Goal: Task Accomplishment & Management: Use online tool/utility

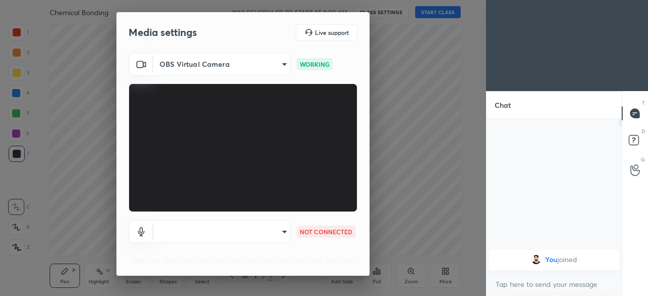
click at [275, 243] on body "1 2 3 4 5 6 7 C X Z C X Z E E Erase all H H Chemical Bonding WAS SCHEDULED TO S…" at bounding box center [324, 148] width 648 height 296
click at [181, 227] on ul at bounding box center [220, 224] width 137 height 8
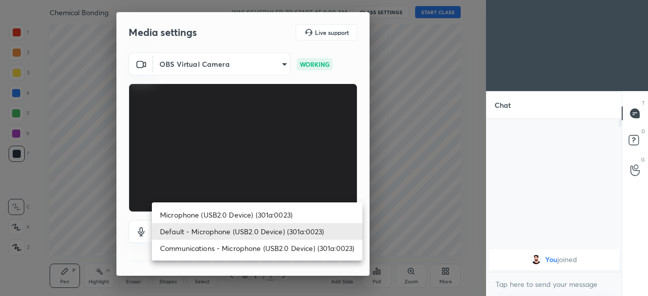
click at [193, 229] on li "Default - Microphone (USB2.0 Device) (301a:0023)" at bounding box center [257, 231] width 211 height 17
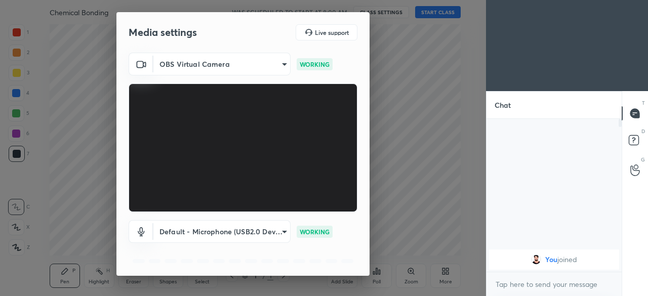
scroll to position [36, 0]
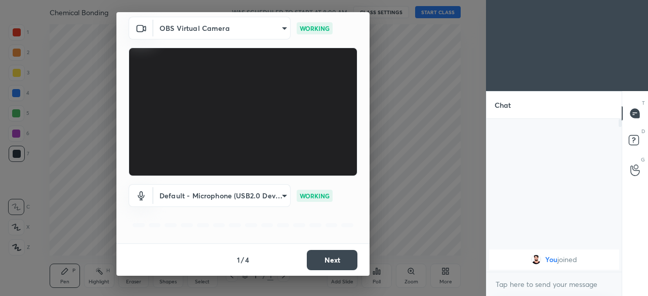
click at [328, 261] on button "Next" at bounding box center [332, 260] width 51 height 20
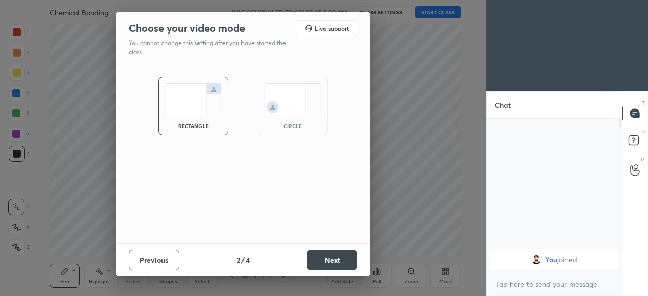
click at [320, 259] on button "Next" at bounding box center [332, 260] width 51 height 20
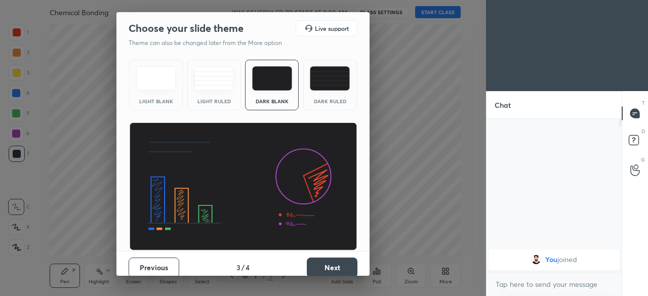
scroll to position [8, 0]
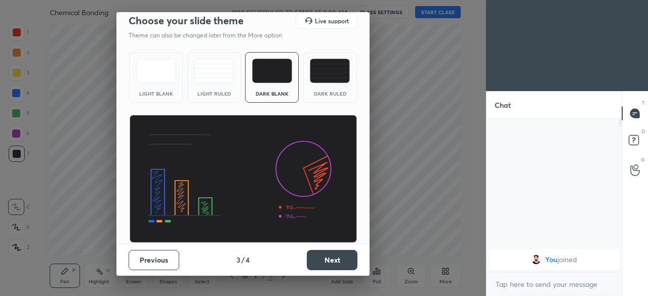
click at [325, 262] on button "Next" at bounding box center [332, 260] width 51 height 20
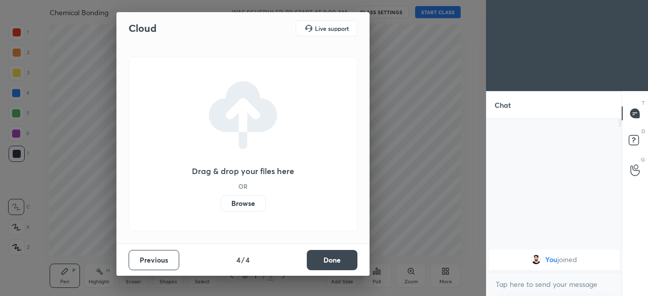
scroll to position [0, 0]
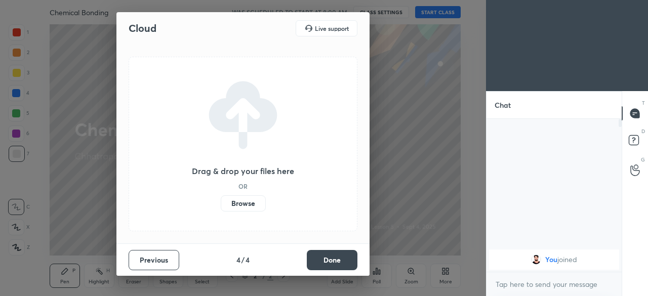
click at [327, 262] on button "Done" at bounding box center [332, 260] width 51 height 20
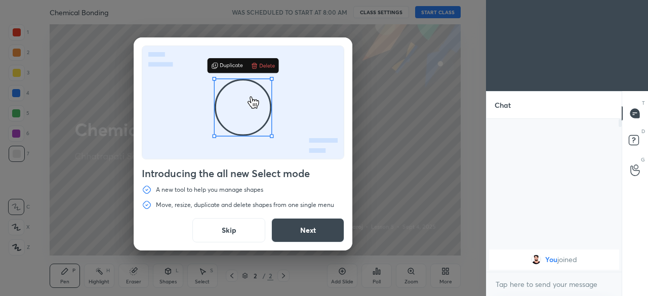
click at [295, 231] on button "Next" at bounding box center [307, 230] width 73 height 24
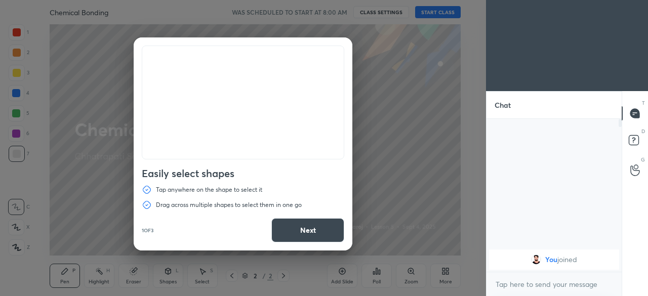
click at [296, 229] on button "Next" at bounding box center [307, 230] width 73 height 24
click at [297, 232] on button "Next" at bounding box center [307, 230] width 73 height 24
click at [297, 232] on button "Done" at bounding box center [307, 230] width 73 height 24
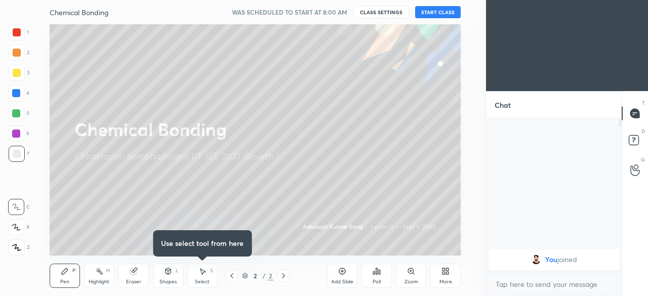
click at [270, 276] on div "2" at bounding box center [270, 275] width 6 height 9
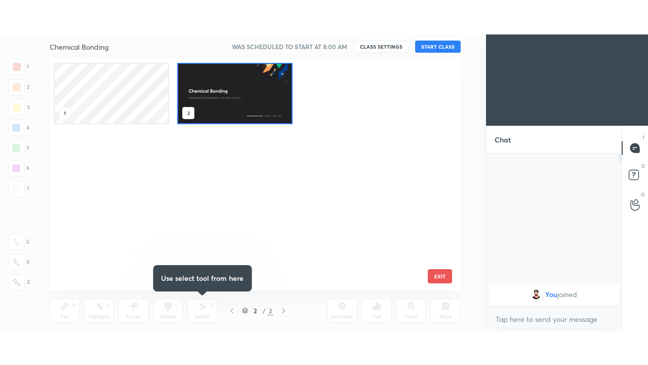
scroll to position [228, 406]
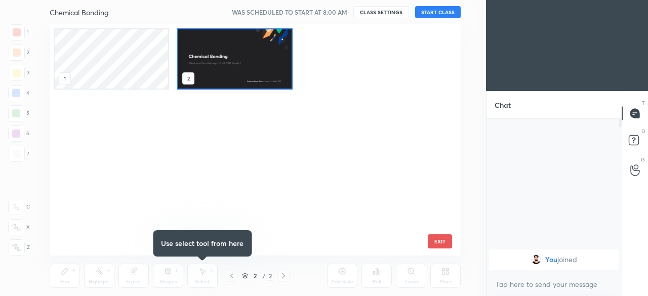
click at [233, 276] on div at bounding box center [232, 276] width 12 height 12
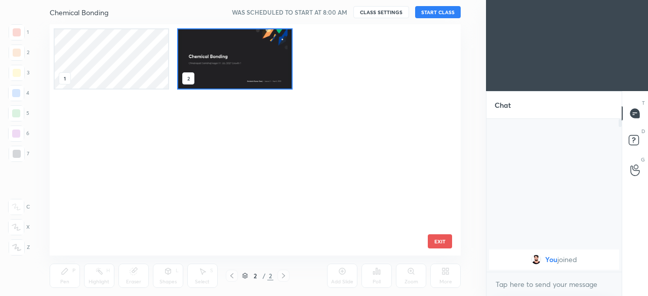
click at [246, 78] on img "grid" at bounding box center [234, 58] width 113 height 59
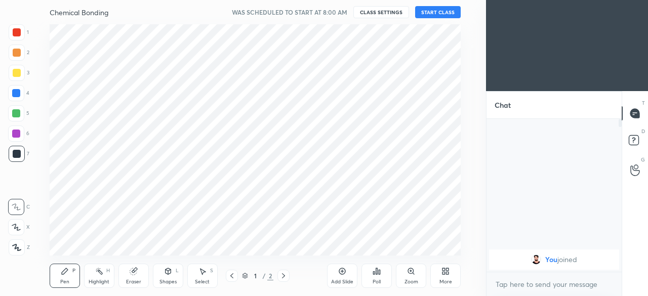
click at [246, 78] on img "grid" at bounding box center [234, 58] width 113 height 59
click at [446, 282] on div "More" at bounding box center [445, 281] width 13 height 5
click at [393, 171] on div "Upload File" at bounding box center [388, 170] width 41 height 24
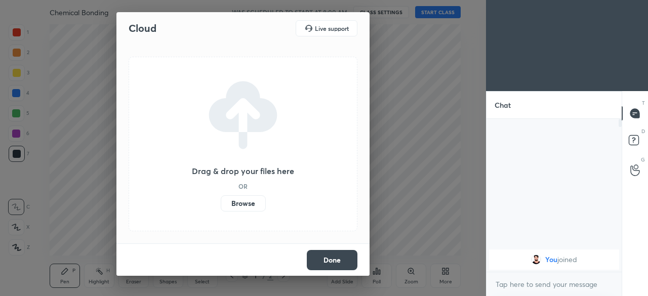
click at [260, 205] on label "Browse" at bounding box center [243, 203] width 45 height 16
click at [221, 205] on input "Browse" at bounding box center [221, 203] width 0 height 16
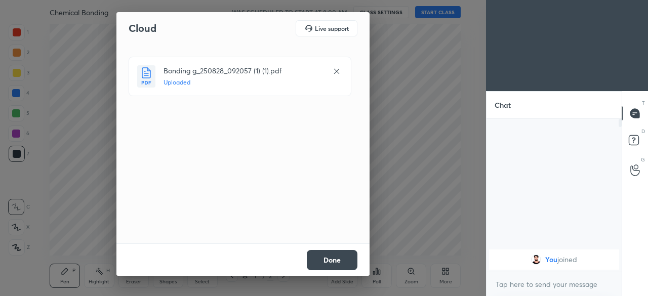
click at [338, 255] on button "Done" at bounding box center [332, 260] width 51 height 20
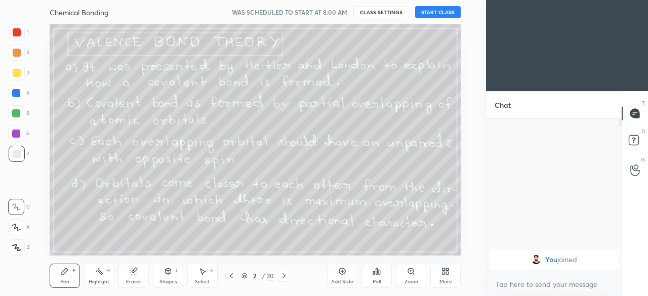
click at [452, 272] on div "More" at bounding box center [445, 276] width 30 height 24
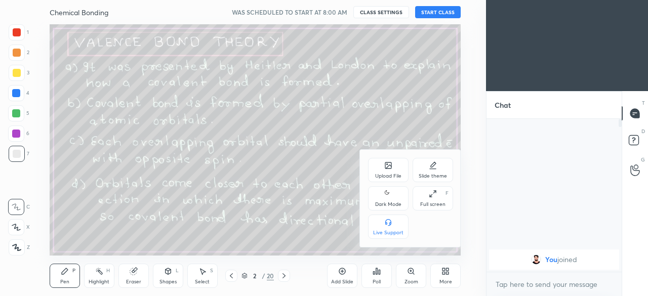
click at [436, 200] on div "Full screen F" at bounding box center [433, 198] width 41 height 24
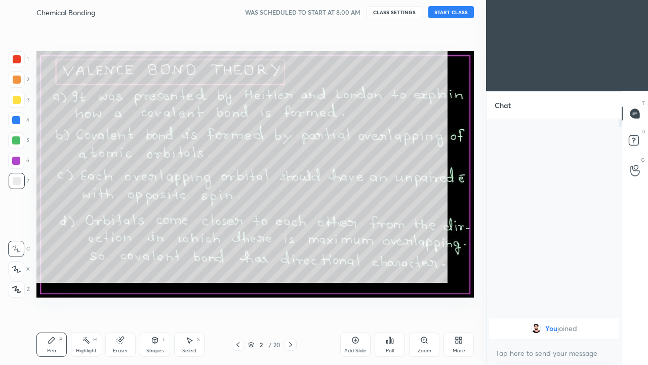
scroll to position [134, 132]
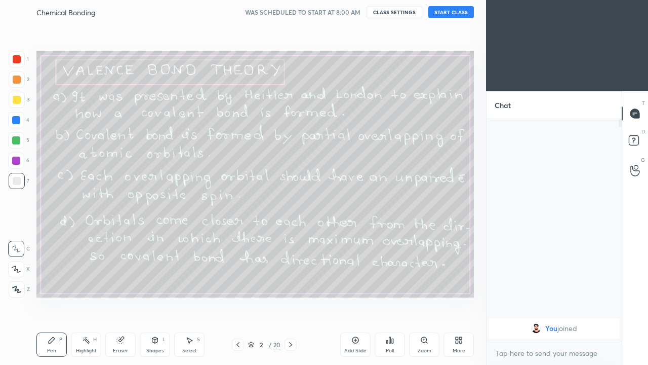
click at [456, 296] on icon at bounding box center [457, 338] width 3 height 3
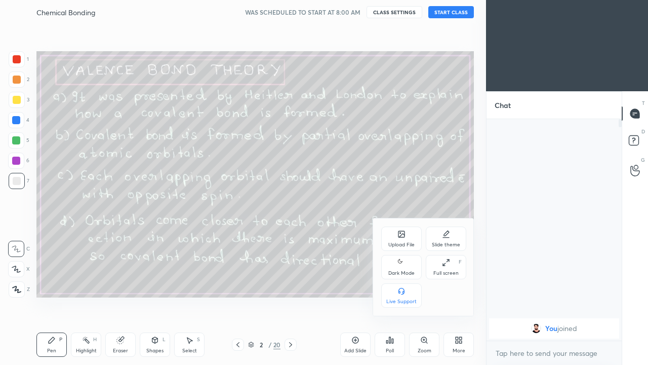
click at [403, 263] on icon at bounding box center [401, 262] width 8 height 12
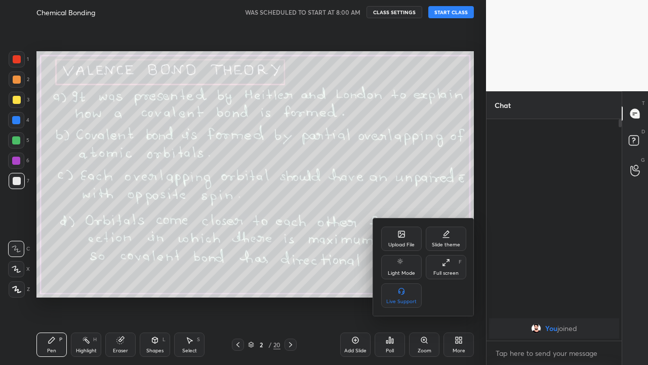
click at [454, 12] on div at bounding box center [324, 182] width 648 height 365
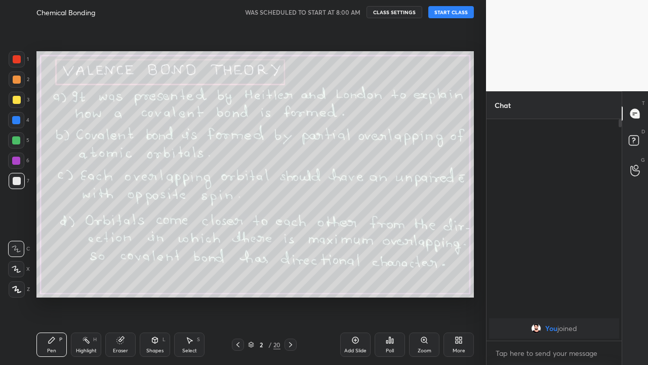
click at [462, 18] on button "START CLASS" at bounding box center [451, 12] width 46 height 12
click at [290, 296] on icon at bounding box center [290, 344] width 3 height 5
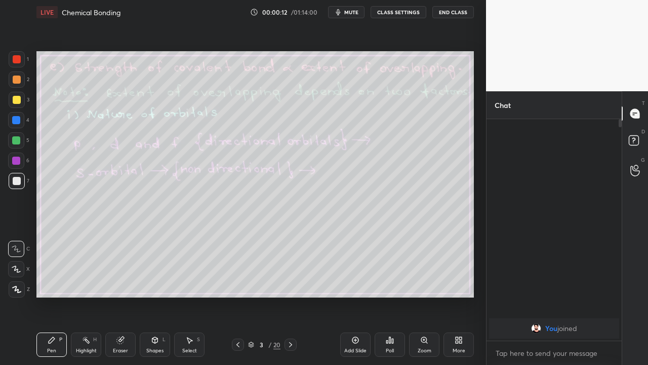
click at [290, 296] on icon at bounding box center [291, 344] width 8 height 8
click at [288, 296] on div at bounding box center [291, 344] width 12 height 12
click at [290, 296] on icon at bounding box center [291, 344] width 8 height 8
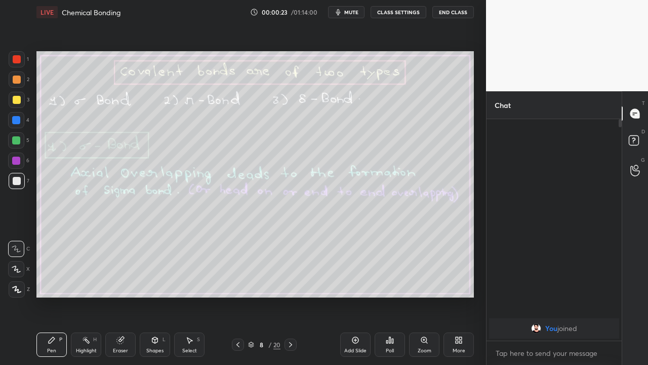
click at [290, 296] on icon at bounding box center [291, 344] width 8 height 8
click at [290, 296] on icon at bounding box center [290, 344] width 3 height 5
click at [238, 296] on icon at bounding box center [237, 344] width 3 height 5
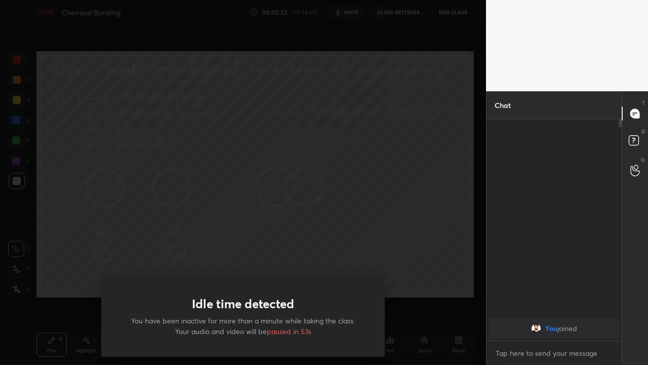
click at [463, 296] on div "Idle time detected You have been inactive for more than a minute while taking t…" at bounding box center [243, 182] width 486 height 365
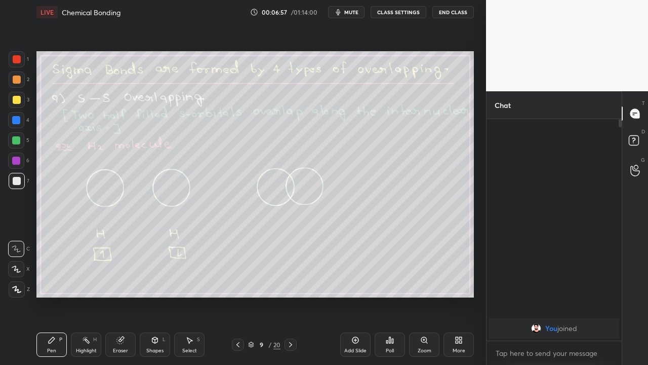
click at [15, 140] on div at bounding box center [16, 140] width 8 height 8
click at [290, 296] on icon at bounding box center [290, 344] width 3 height 5
click at [290, 296] on icon at bounding box center [291, 344] width 8 height 8
click at [289, 296] on icon at bounding box center [291, 344] width 8 height 8
click at [14, 161] on div at bounding box center [16, 160] width 8 height 8
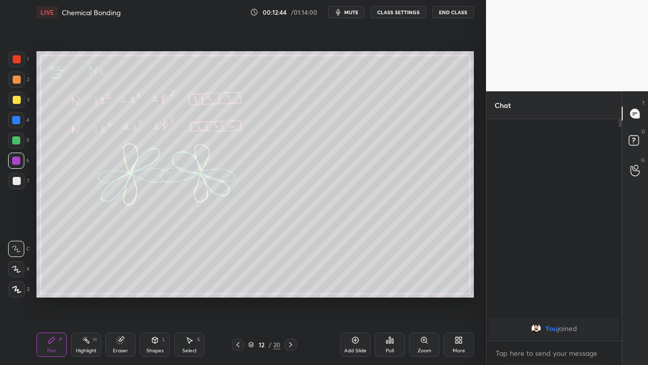
click at [16, 181] on div at bounding box center [17, 181] width 8 height 8
click at [290, 296] on icon at bounding box center [291, 344] width 8 height 8
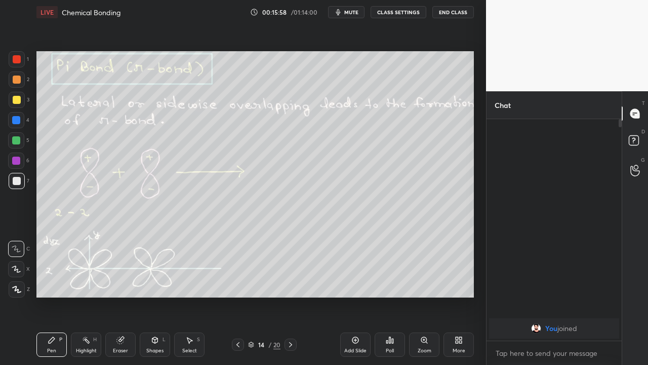
click at [291, 296] on icon at bounding box center [290, 344] width 3 height 5
click at [122, 296] on icon at bounding box center [120, 340] width 8 height 8
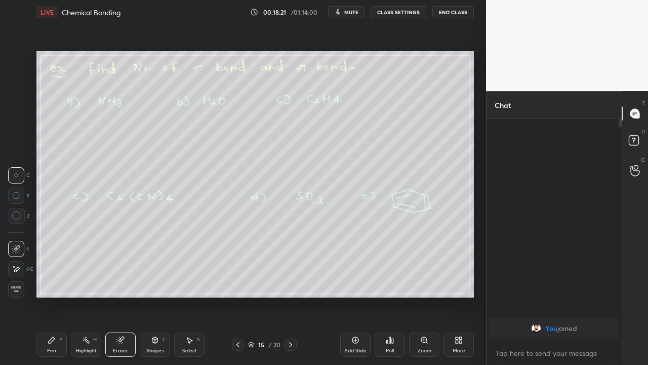
click at [55, 296] on div "Pen P" at bounding box center [51, 344] width 30 height 24
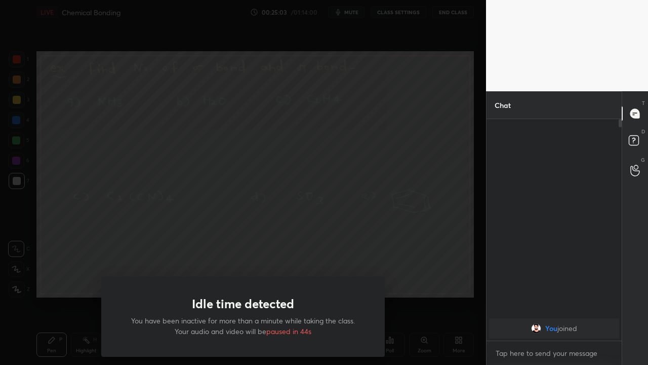
click at [368, 239] on div "Idle time detected You have been inactive for more than a minute while taking t…" at bounding box center [243, 182] width 486 height 365
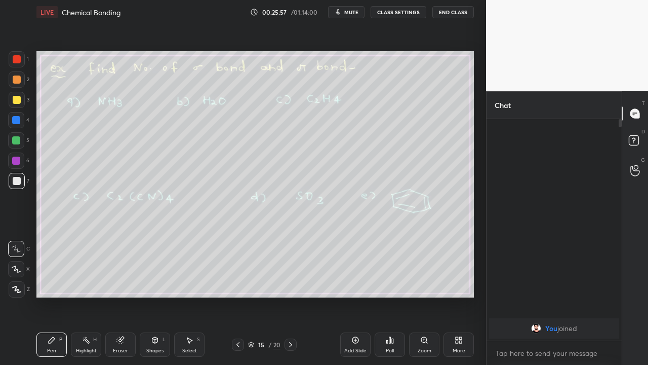
click at [17, 99] on div at bounding box center [17, 100] width 8 height 8
click at [354, 296] on icon at bounding box center [355, 340] width 8 height 8
click at [118, 296] on div "Eraser" at bounding box center [120, 350] width 15 height 5
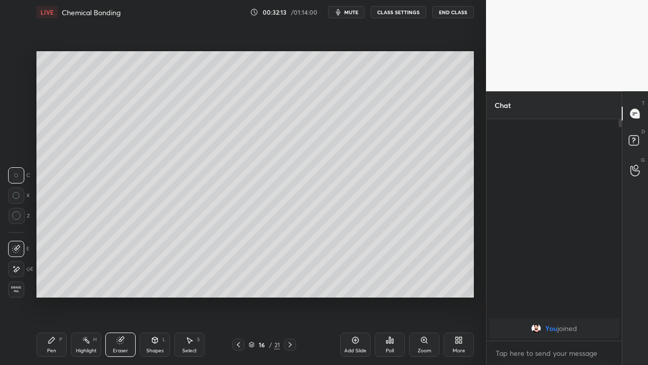
click at [54, 296] on div "Pen P" at bounding box center [51, 344] width 30 height 24
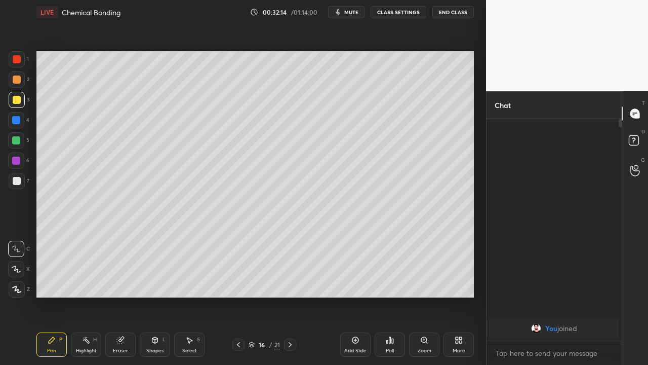
click at [16, 100] on div at bounding box center [17, 100] width 8 height 8
click at [15, 181] on div at bounding box center [17, 181] width 8 height 8
click at [290, 296] on icon at bounding box center [290, 344] width 8 height 8
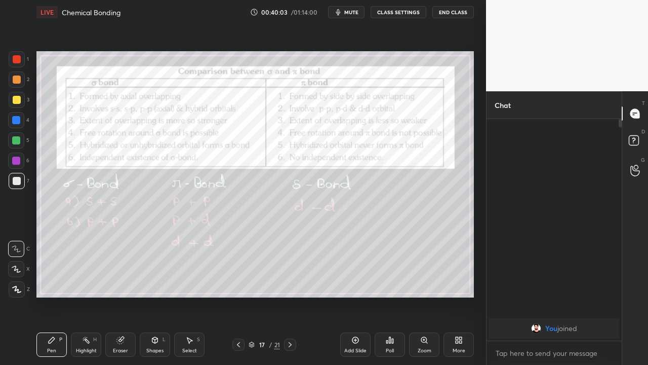
click at [290, 296] on icon at bounding box center [290, 344] width 8 height 8
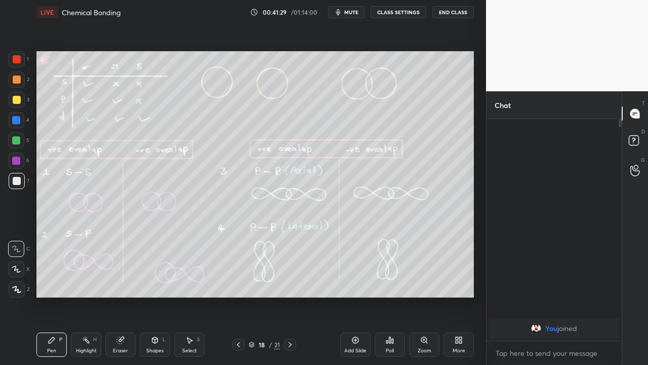
click at [290, 296] on icon at bounding box center [290, 344] width 8 height 8
click at [290, 296] on icon at bounding box center [290, 344] width 3 height 5
click at [238, 296] on icon at bounding box center [238, 344] width 3 height 5
click at [238, 296] on icon at bounding box center [238, 344] width 8 height 8
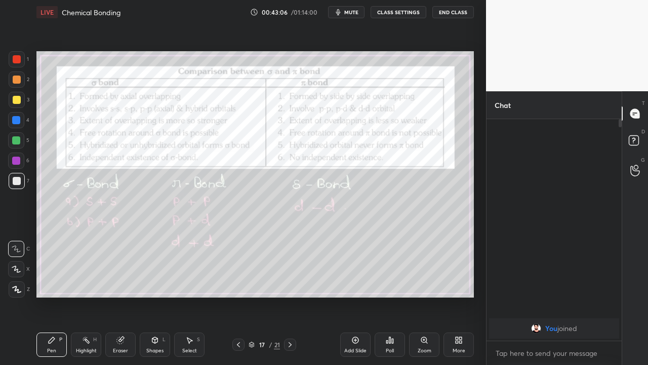
click at [234, 296] on icon at bounding box center [238, 344] width 8 height 8
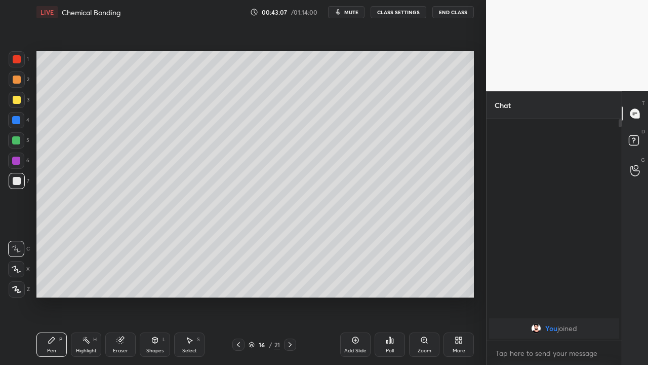
click at [290, 296] on icon at bounding box center [290, 344] width 8 height 8
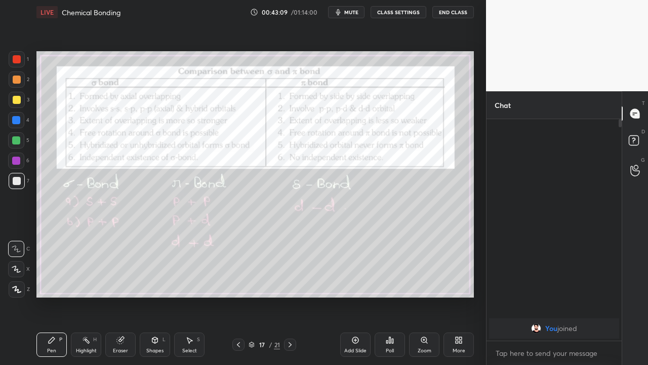
click at [238, 296] on icon at bounding box center [238, 344] width 3 height 5
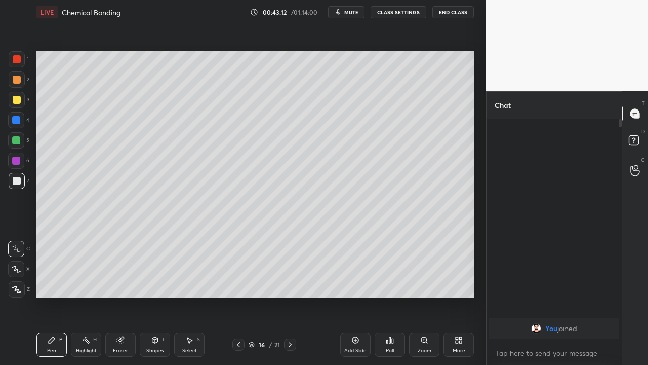
click at [290, 296] on icon at bounding box center [290, 344] width 8 height 8
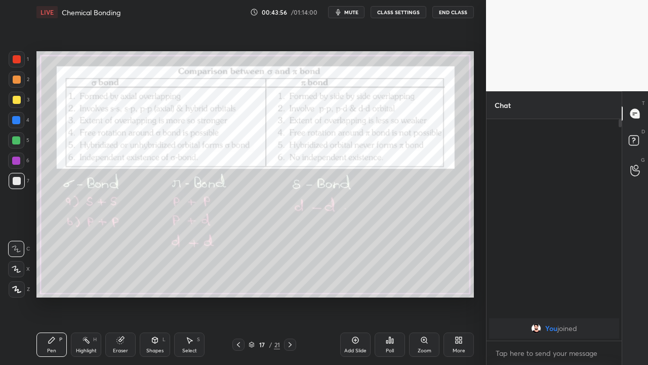
click at [238, 296] on icon at bounding box center [238, 344] width 8 height 8
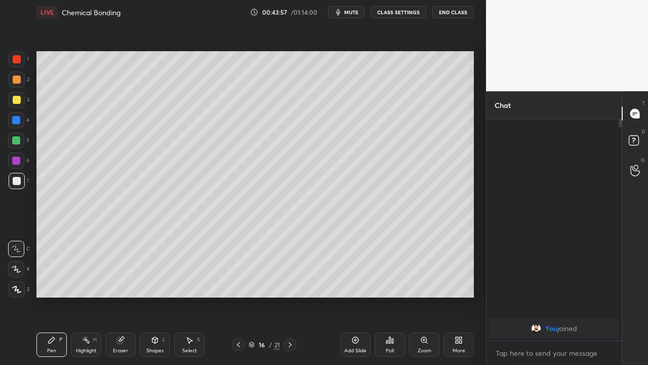
click at [237, 296] on icon at bounding box center [238, 344] width 8 height 8
click at [238, 296] on icon at bounding box center [238, 344] width 8 height 8
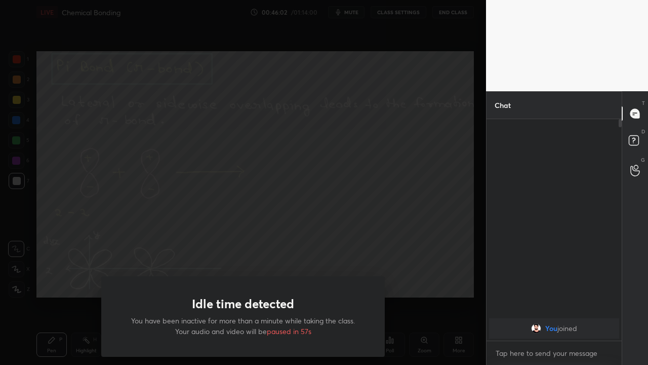
click at [61, 296] on div "Idle time detected You have been inactive for more than a minute while taking t…" at bounding box center [243, 182] width 486 height 365
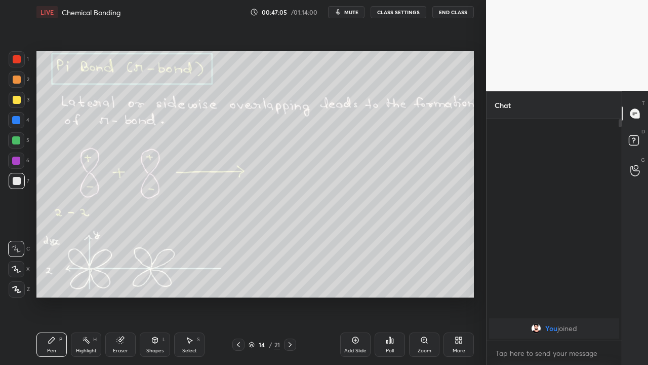
click at [289, 296] on icon at bounding box center [290, 344] width 8 height 8
click at [290, 296] on icon at bounding box center [290, 344] width 8 height 8
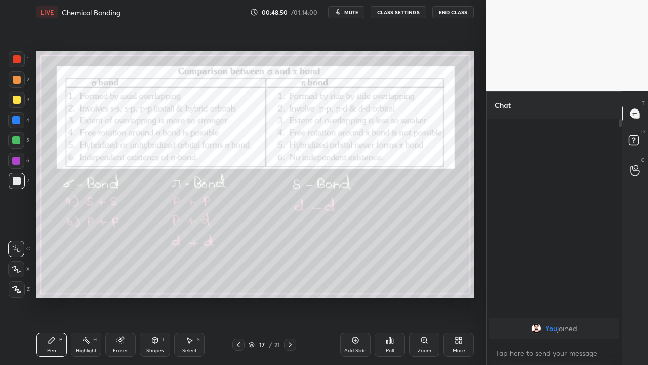
click at [425, 296] on icon at bounding box center [424, 340] width 6 height 6
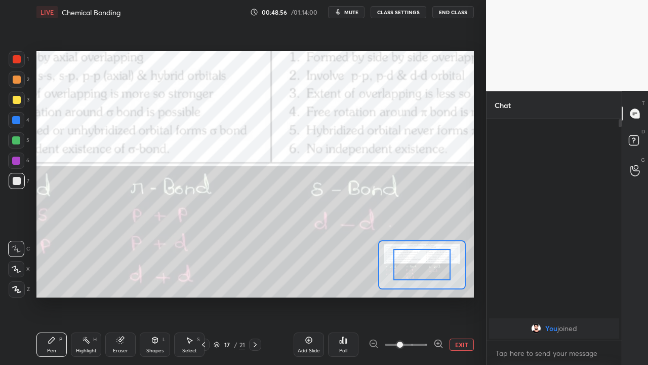
click at [373, 296] on div at bounding box center [406, 344] width 75 height 12
click at [430, 268] on div at bounding box center [421, 264] width 57 height 31
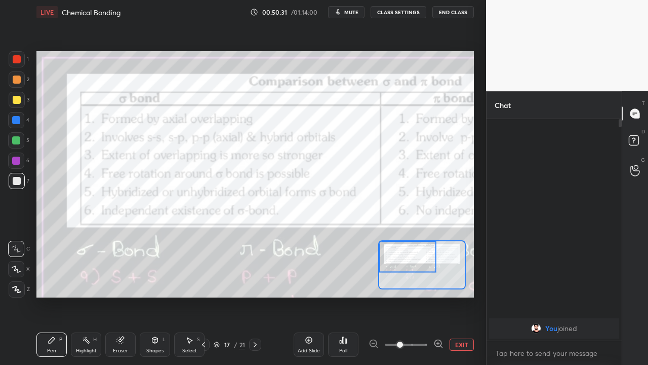
click at [256, 296] on icon at bounding box center [255, 344] width 8 height 8
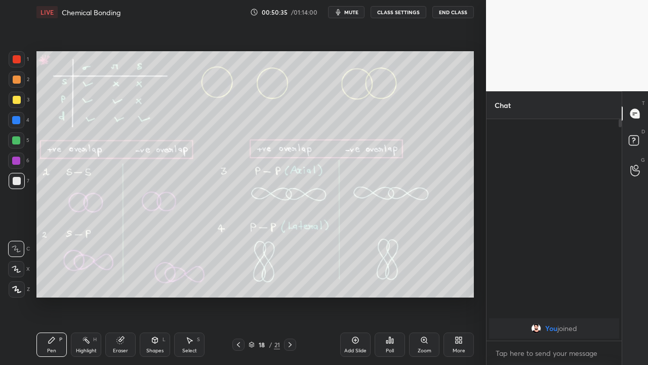
click at [238, 296] on icon at bounding box center [238, 344] width 8 height 8
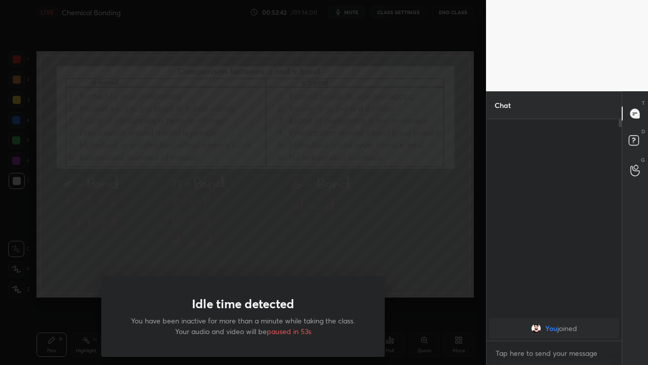
click at [425, 263] on div "Idle time detected You have been inactive for more than a minute while taking t…" at bounding box center [243, 182] width 486 height 365
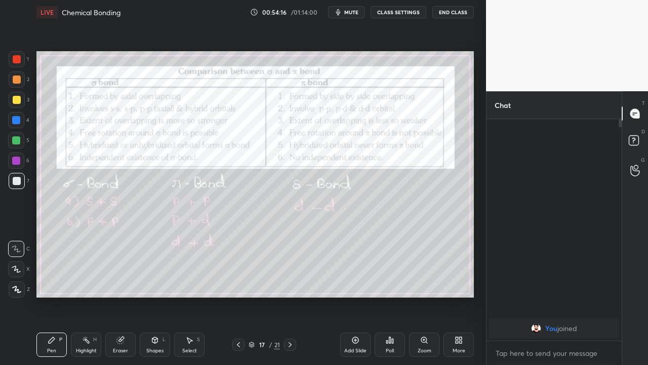
click at [290, 296] on icon at bounding box center [290, 344] width 8 height 8
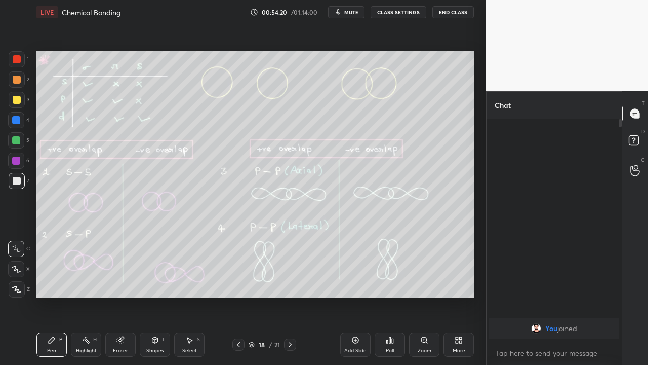
click at [238, 296] on icon at bounding box center [238, 344] width 8 height 8
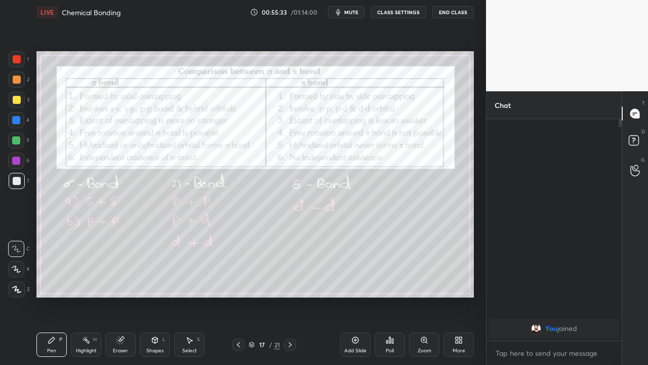
click at [290, 296] on icon at bounding box center [290, 344] width 3 height 5
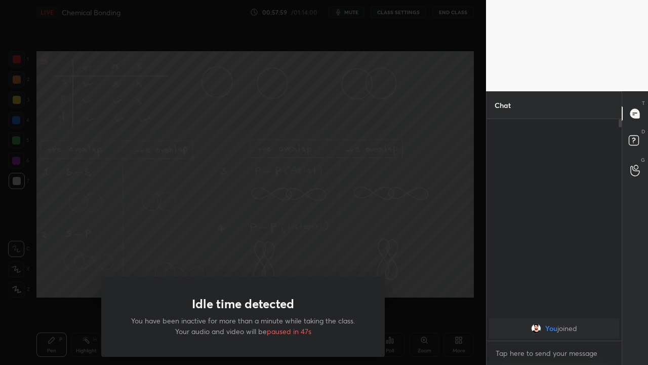
click at [420, 289] on div "Idle time detected You have been inactive for more than a minute while taking t…" at bounding box center [243, 182] width 486 height 365
click at [411, 296] on div "Idle time detected You have been inactive for more than a minute while taking t…" at bounding box center [243, 182] width 486 height 365
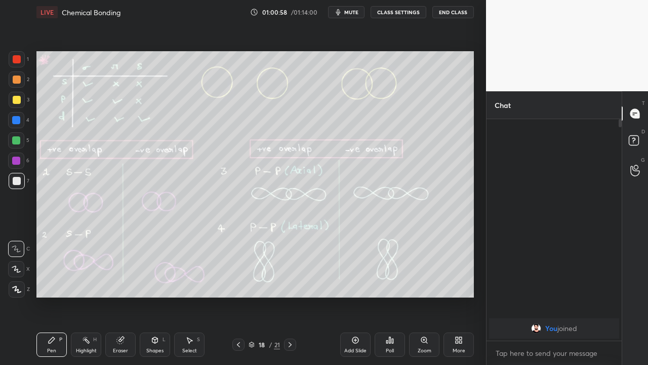
click at [290, 296] on icon at bounding box center [290, 344] width 3 height 5
click at [452, 17] on button "End Class" at bounding box center [453, 12] width 42 height 12
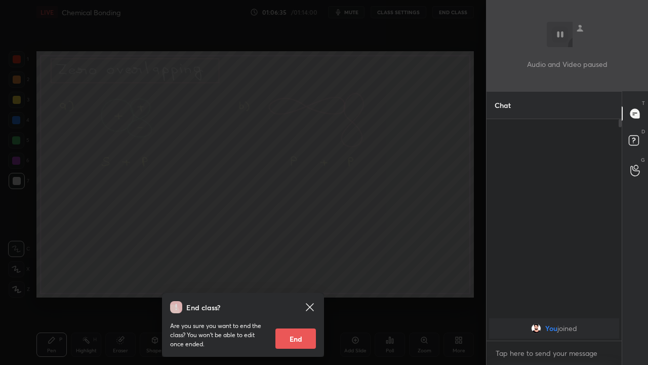
click at [301, 296] on button "End" at bounding box center [295, 338] width 41 height 20
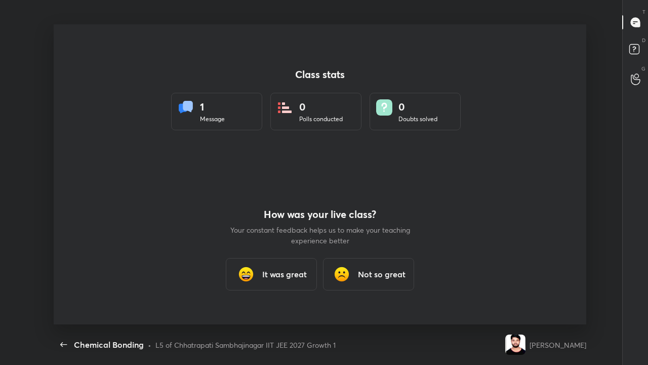
scroll to position [300, 640]
click at [67, 296] on icon "button" at bounding box center [64, 344] width 12 height 12
